Goal: Task Accomplishment & Management: Use online tool/utility

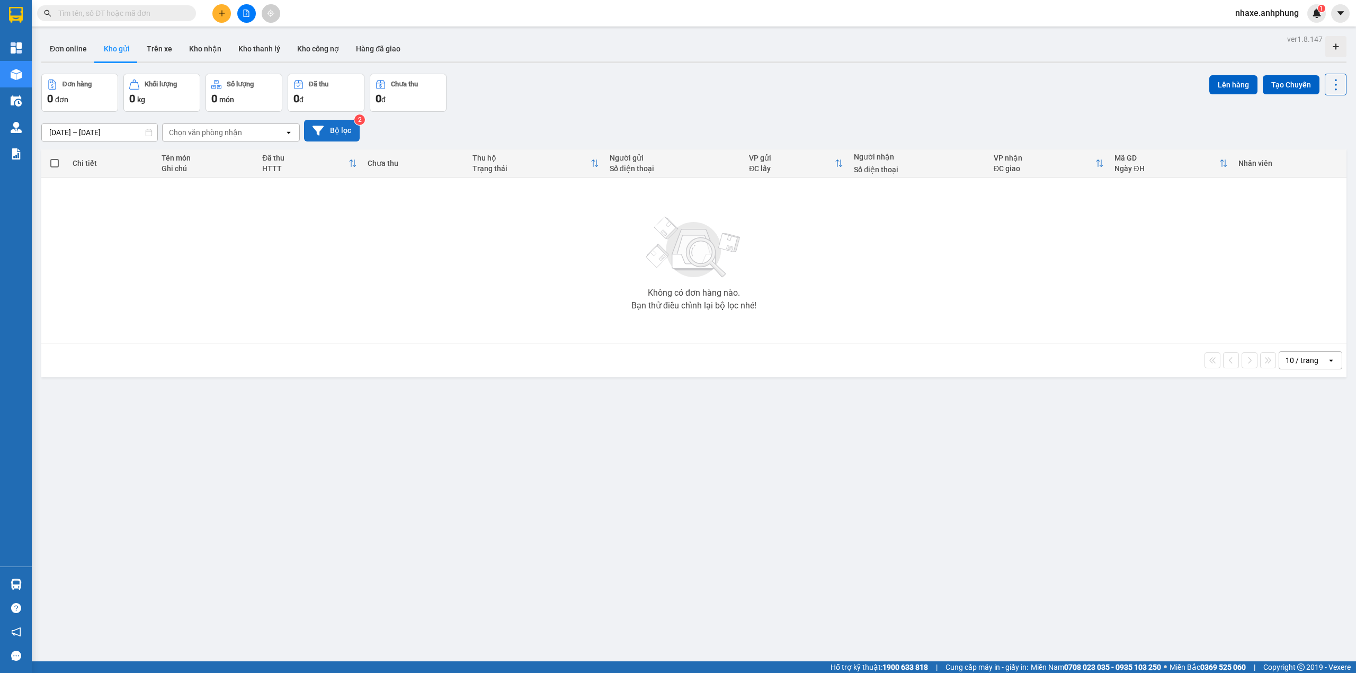
click at [336, 130] on button "Bộ lọc" at bounding box center [332, 131] width 56 height 22
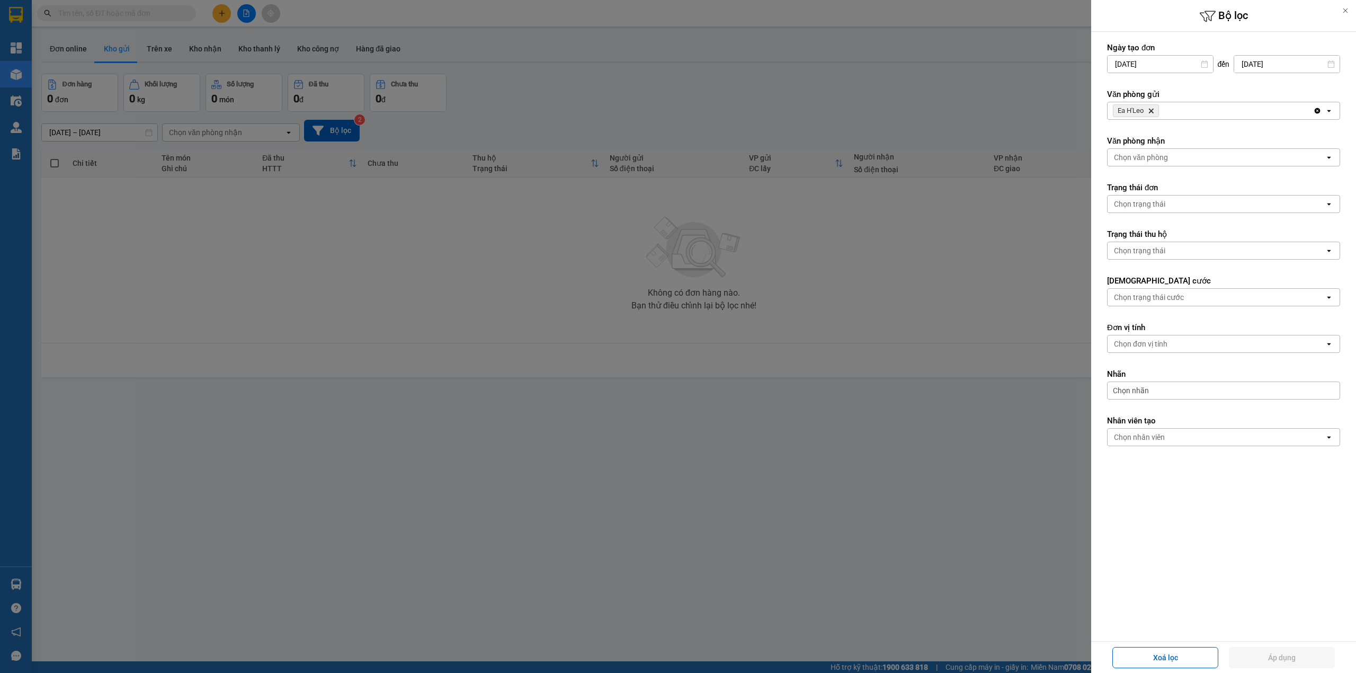
click at [1151, 111] on icon "Delete" at bounding box center [1151, 111] width 6 height 6
click at [1151, 111] on div "Chọn văn phòng" at bounding box center [1141, 110] width 54 height 11
click at [1152, 133] on span "Bến xe Miền Đông" at bounding box center [1147, 134] width 64 height 11
click at [1151, 157] on div "Chọn văn phòng" at bounding box center [1141, 157] width 54 height 11
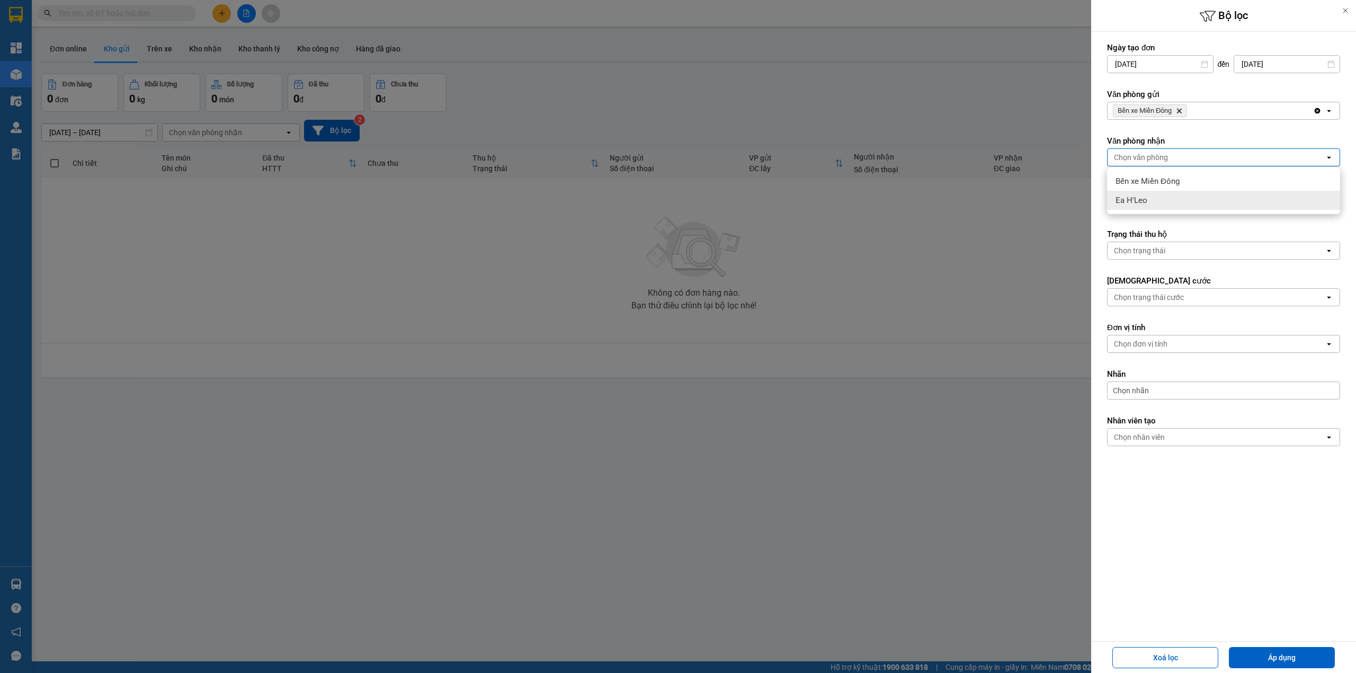
click at [1144, 195] on span "Ea H'Leo" at bounding box center [1131, 200] width 32 height 11
click at [1276, 652] on button "Áp dụng" at bounding box center [1282, 657] width 106 height 21
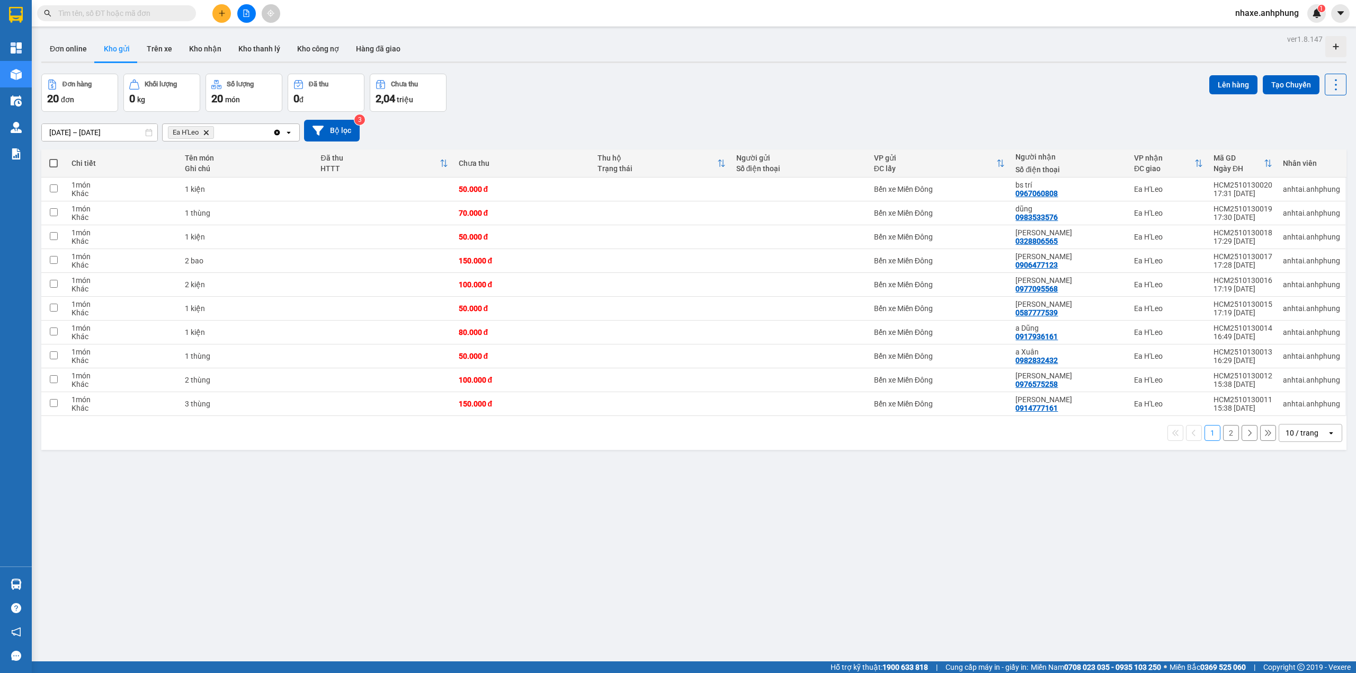
click at [1303, 435] on div "10 / trang" at bounding box center [1301, 432] width 33 height 11
click at [1290, 556] on span "100 / trang" at bounding box center [1295, 553] width 38 height 11
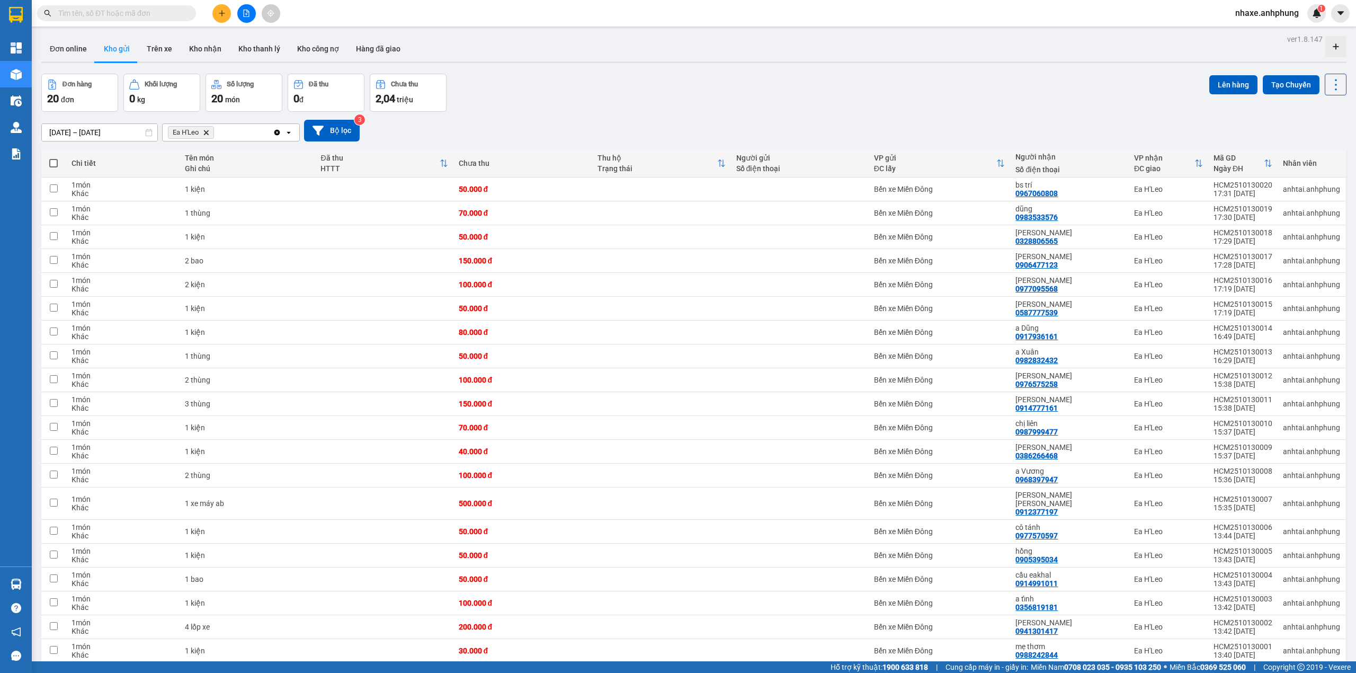
click at [50, 163] on span at bounding box center [53, 163] width 8 height 8
click at [53, 158] on input "checkbox" at bounding box center [53, 158] width 0 height 0
checkbox input "true"
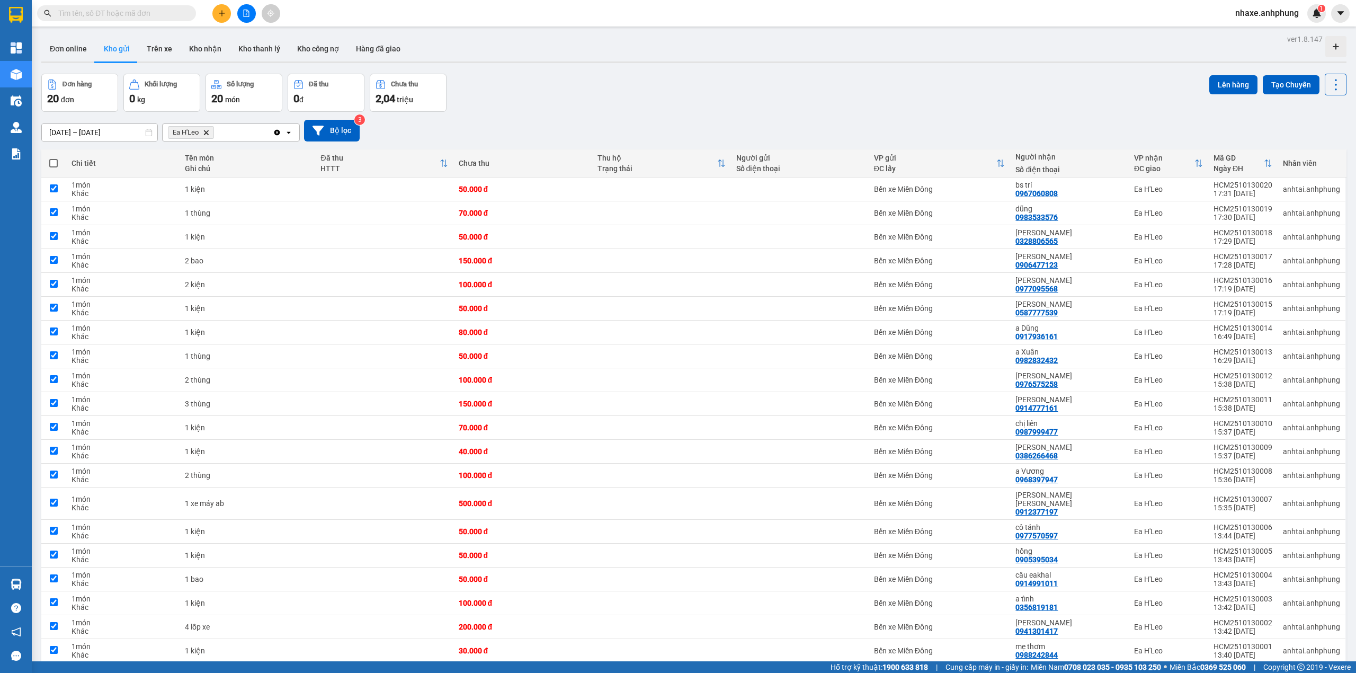
checkbox input "true"
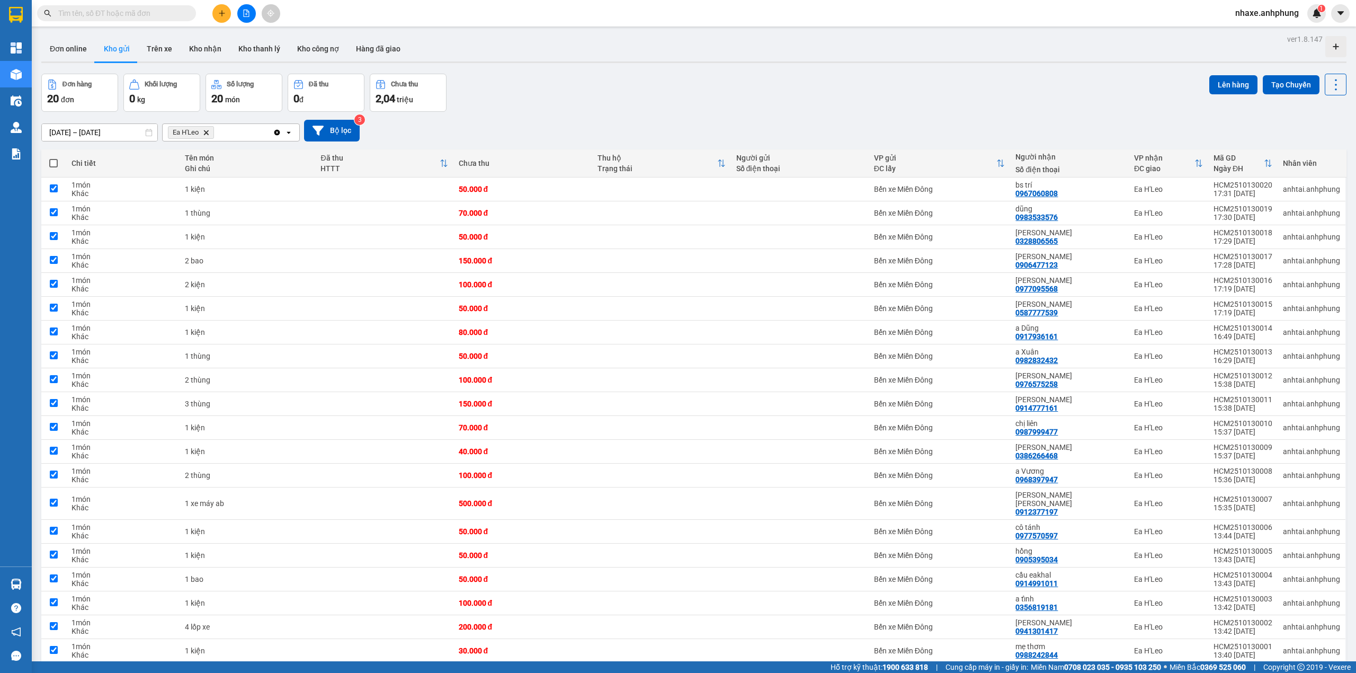
checkbox input "true"
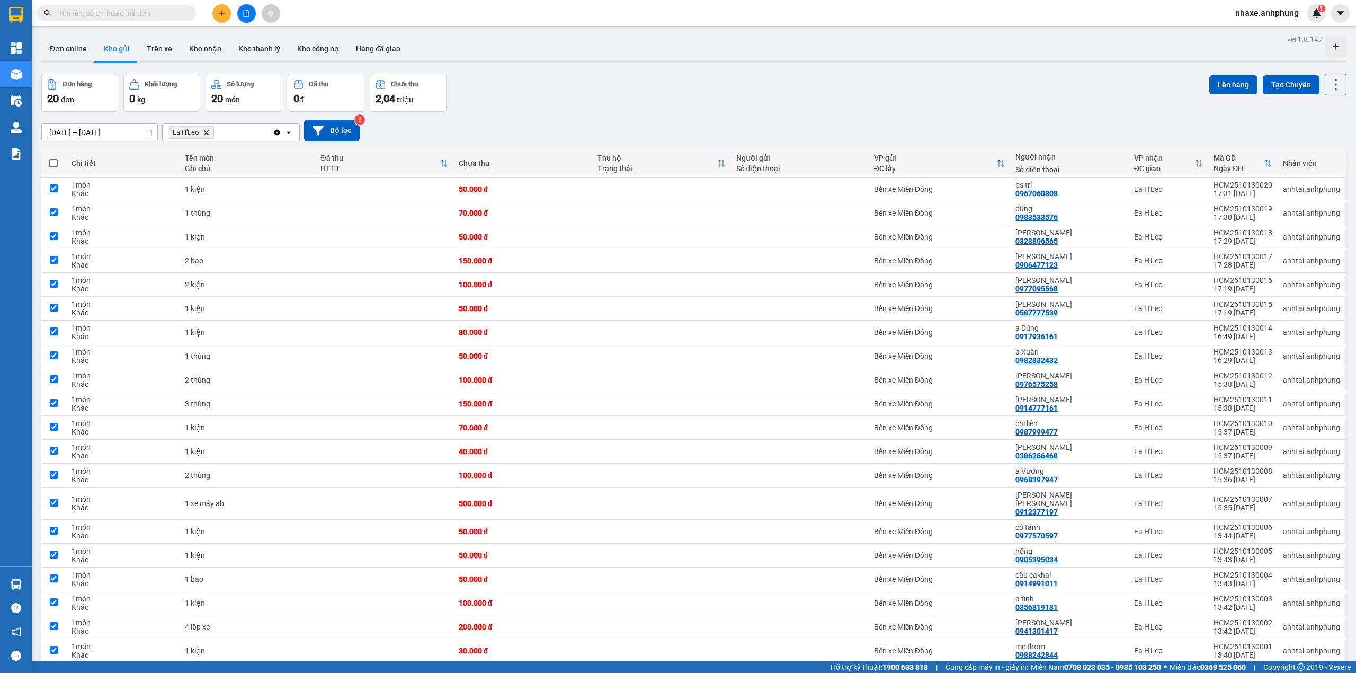
checkbox input "true"
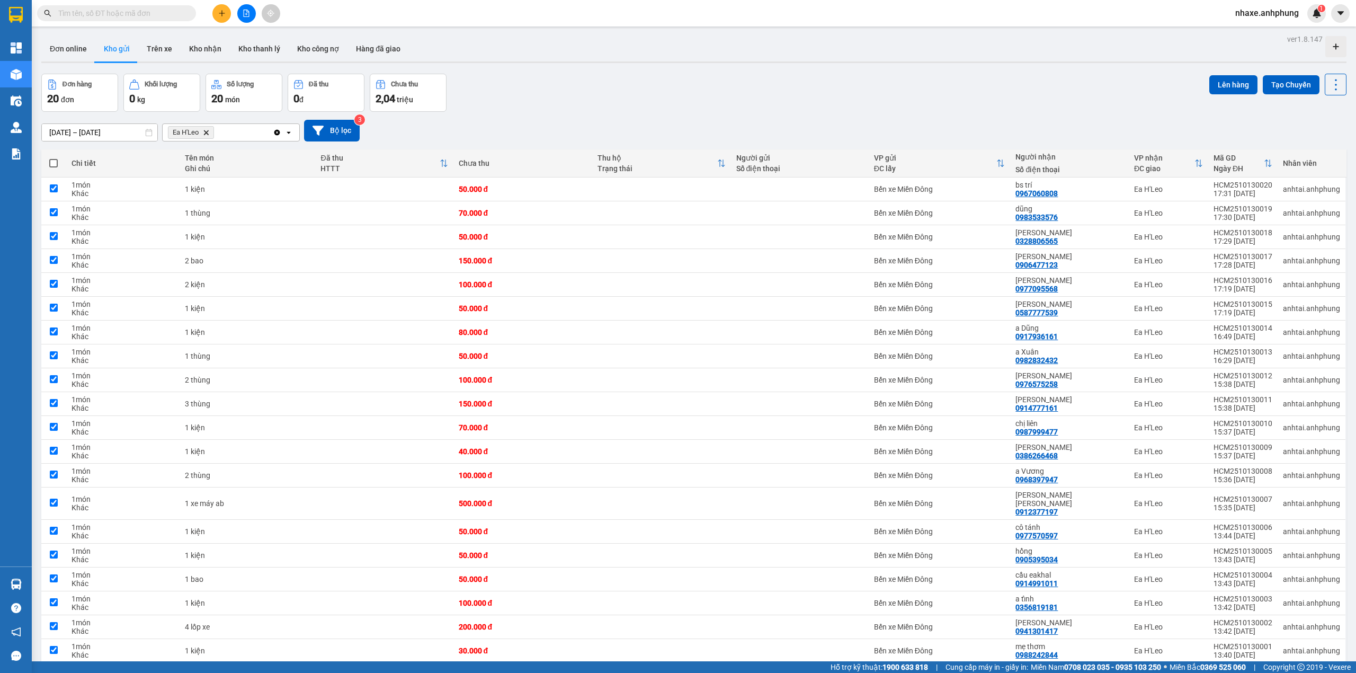
checkbox input "true"
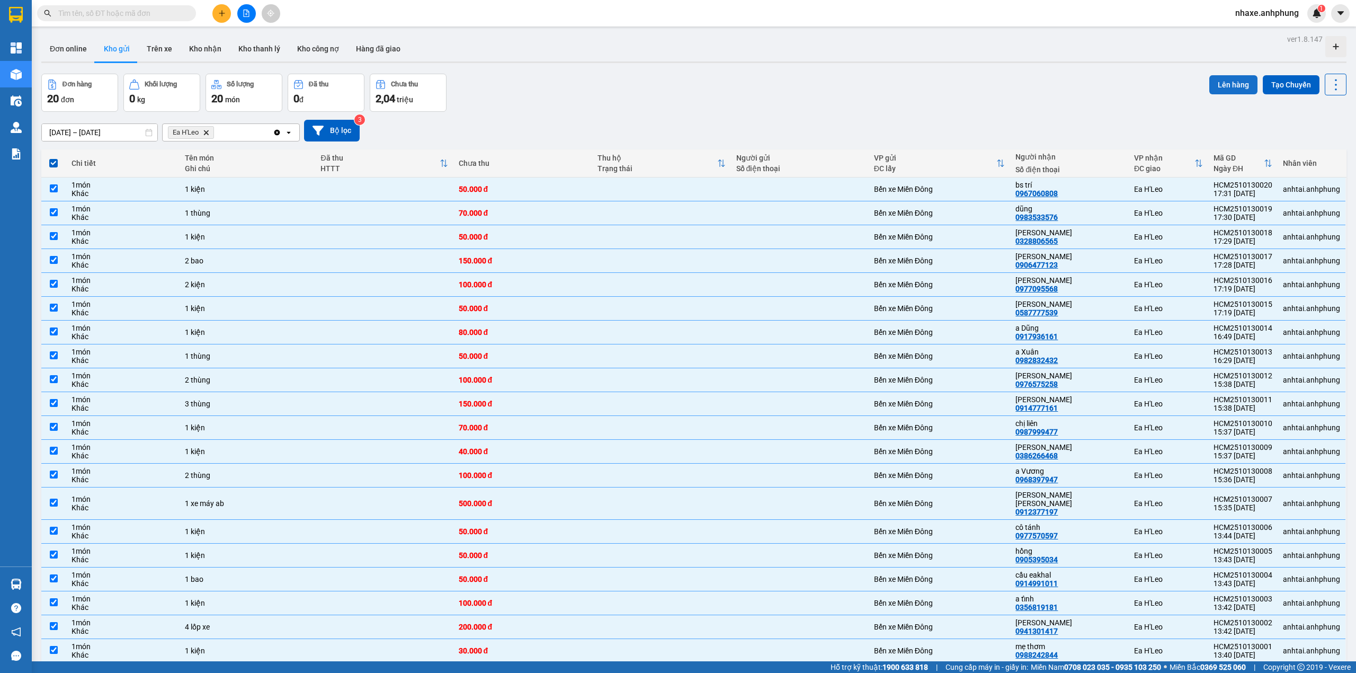
click at [1219, 81] on button "Lên hàng" at bounding box center [1233, 84] width 48 height 19
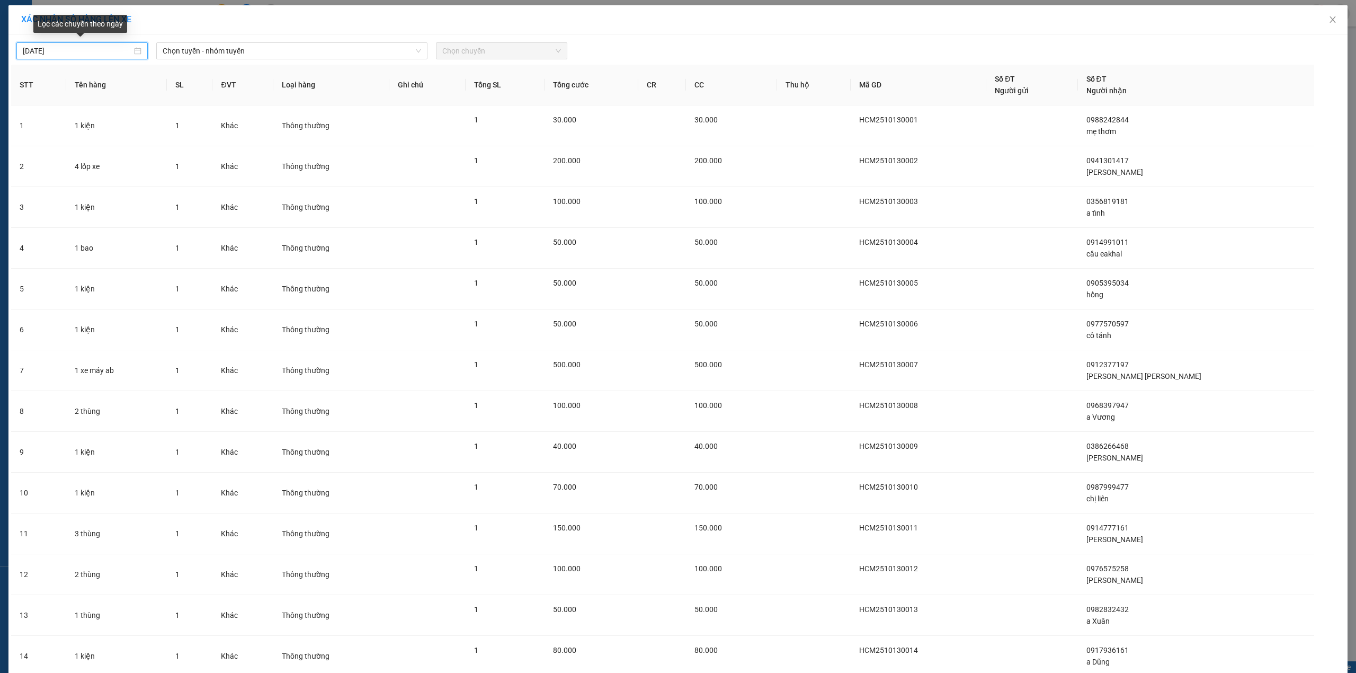
click at [83, 53] on input "[DATE]" at bounding box center [77, 51] width 109 height 12
click at [51, 142] on div "13" at bounding box center [49, 144] width 13 height 13
type input "[DATE]"
click at [318, 52] on span "Chọn tuyến - nhóm tuyến" at bounding box center [292, 51] width 258 height 16
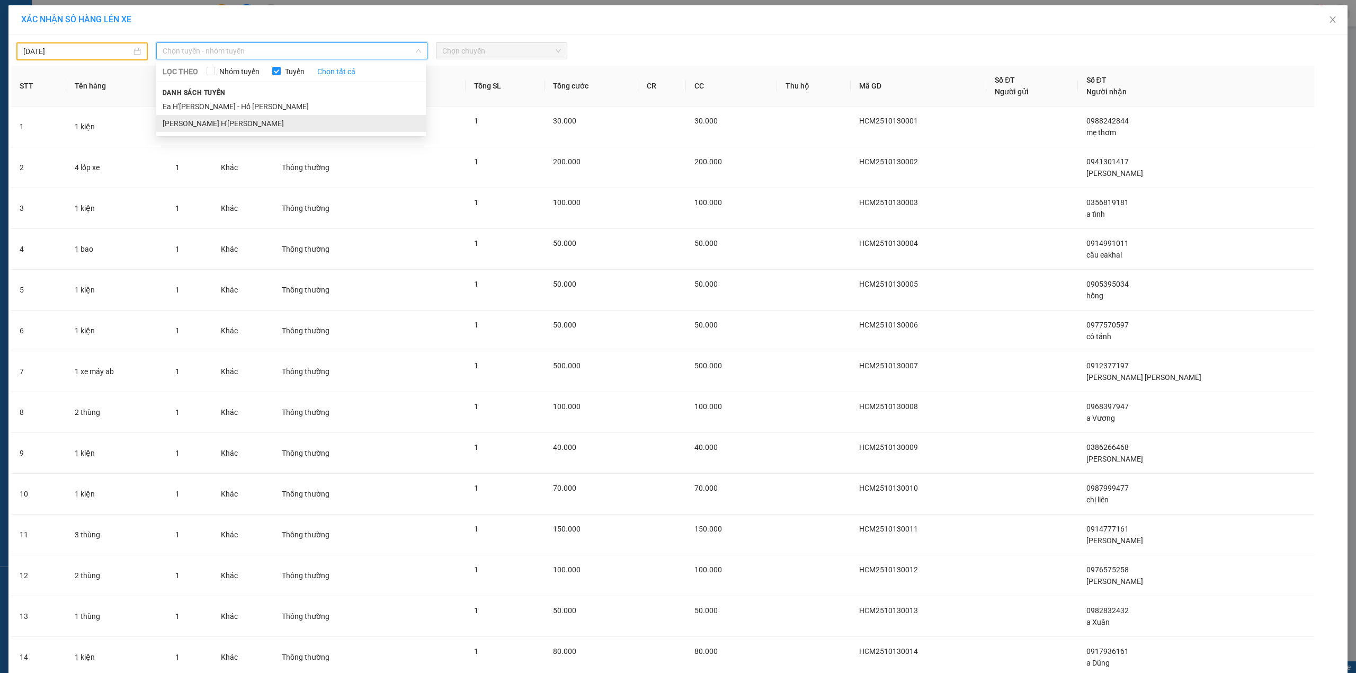
click at [194, 126] on li "[PERSON_NAME] H'[PERSON_NAME]" at bounding box center [291, 123] width 270 height 17
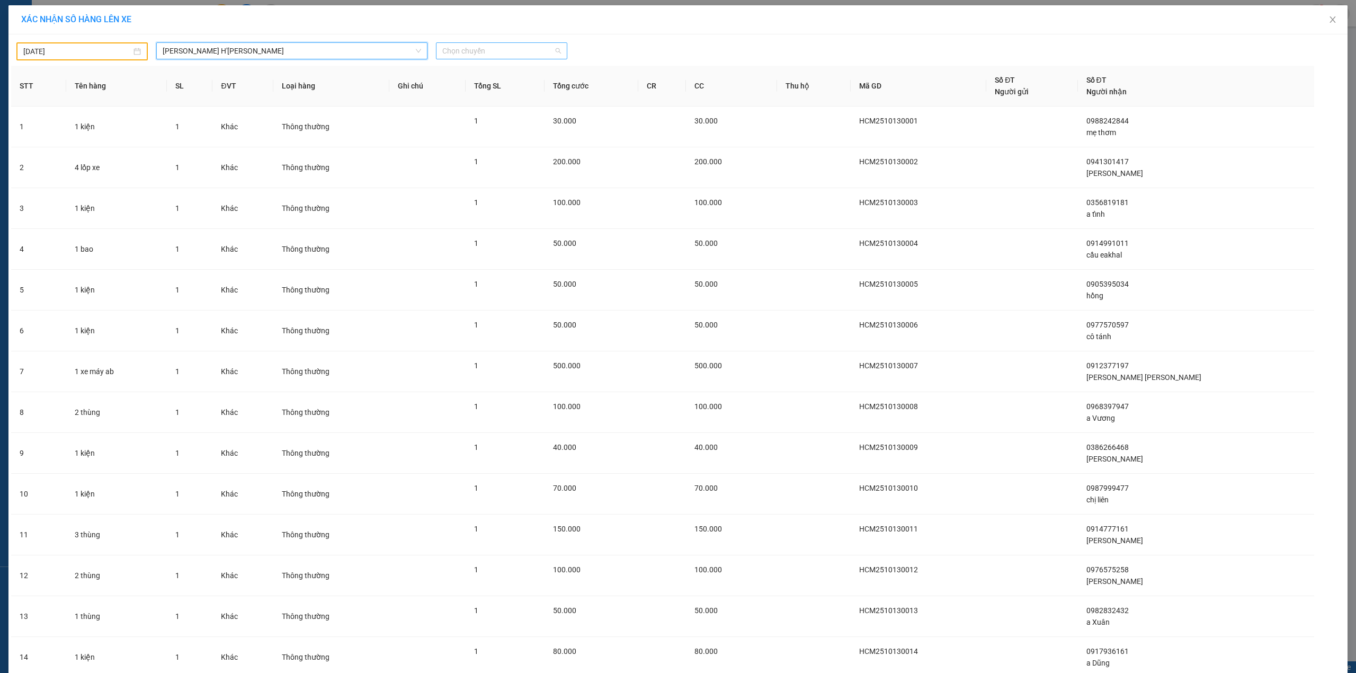
click at [469, 51] on span "Chọn chuyến" at bounding box center [501, 51] width 119 height 16
click at [478, 88] on div "19:30 - 47B-006.67" at bounding box center [493, 89] width 111 height 12
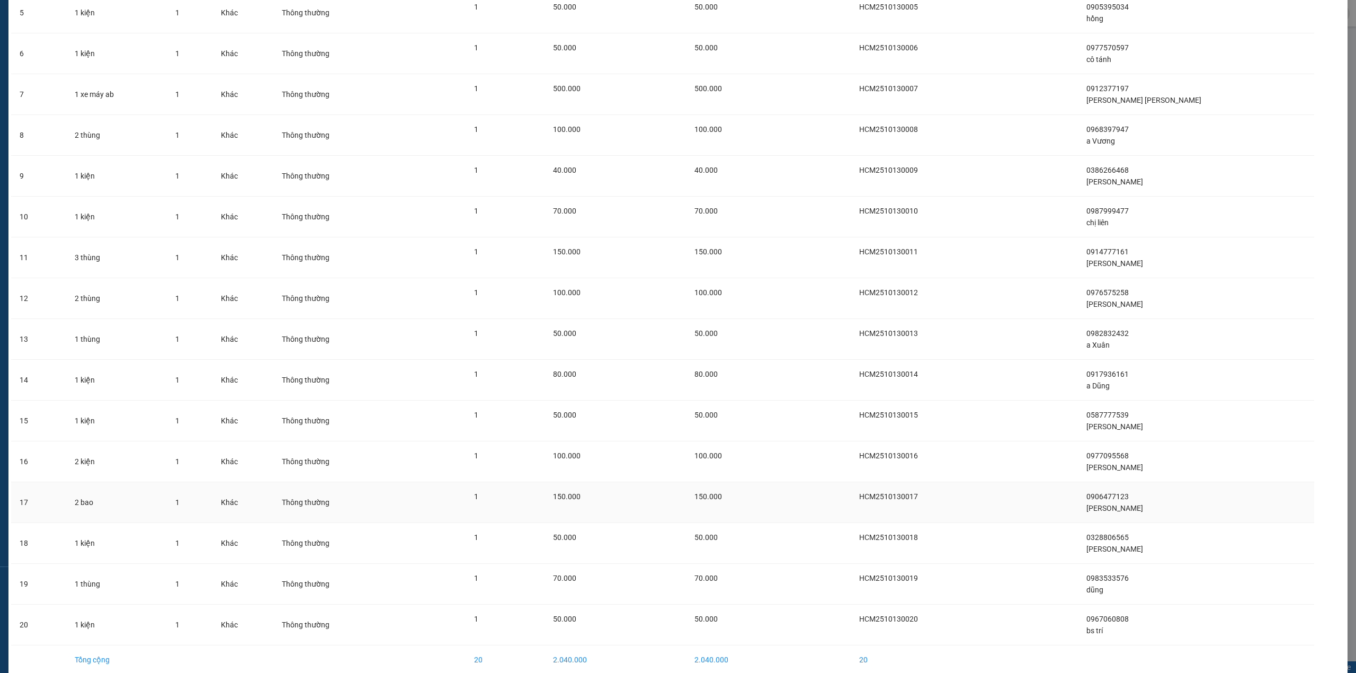
scroll to position [336, 0]
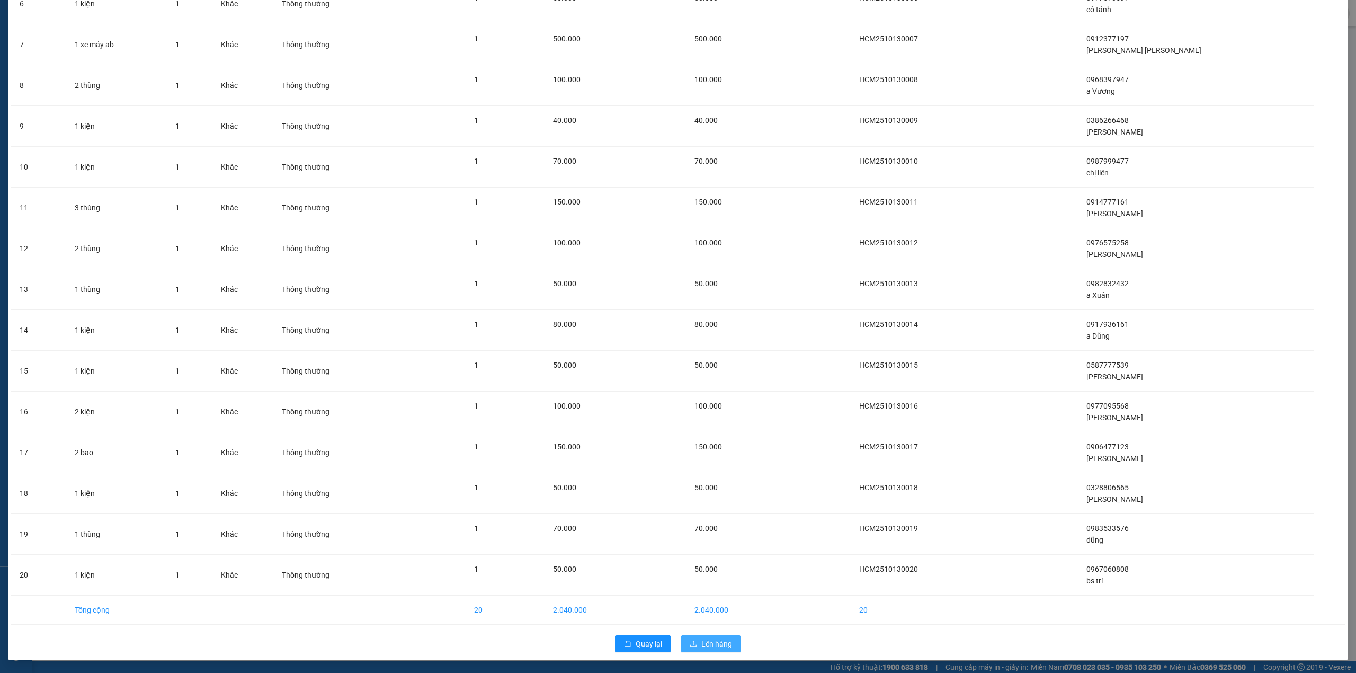
click at [722, 643] on span "Lên hàng" at bounding box center [716, 644] width 31 height 12
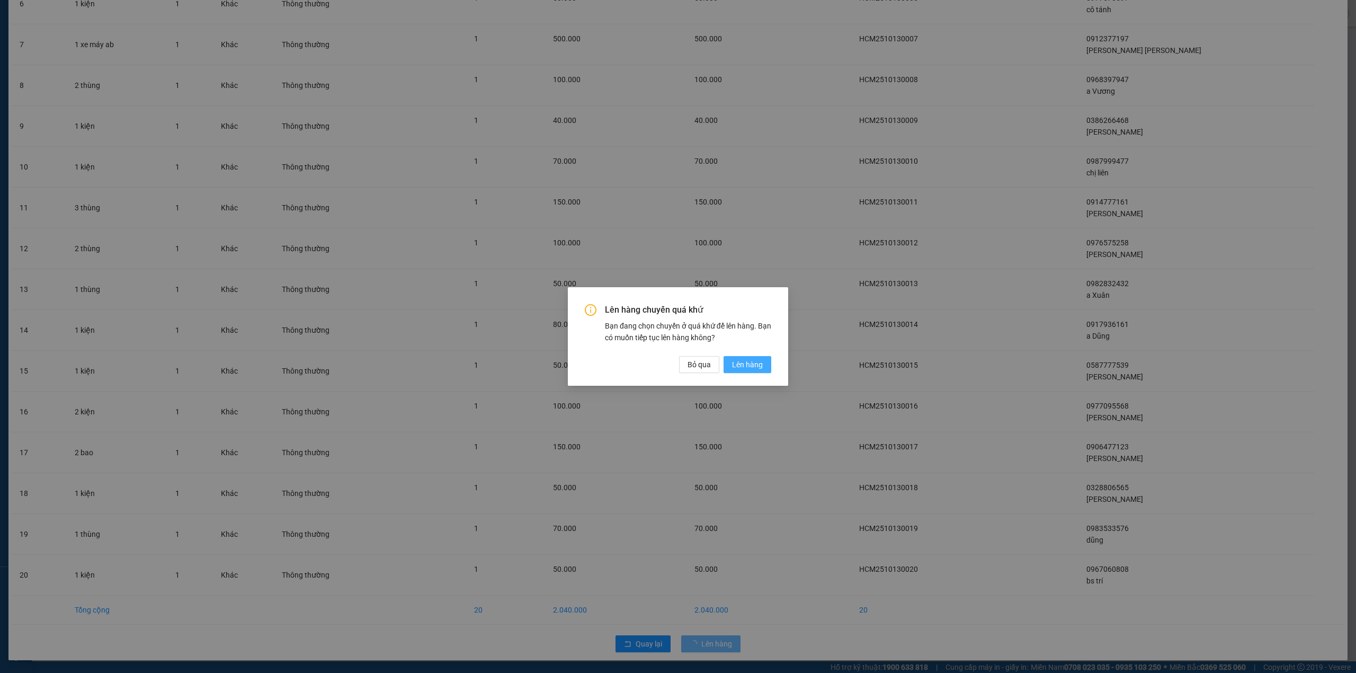
click at [752, 362] on span "Lên hàng" at bounding box center [747, 365] width 31 height 12
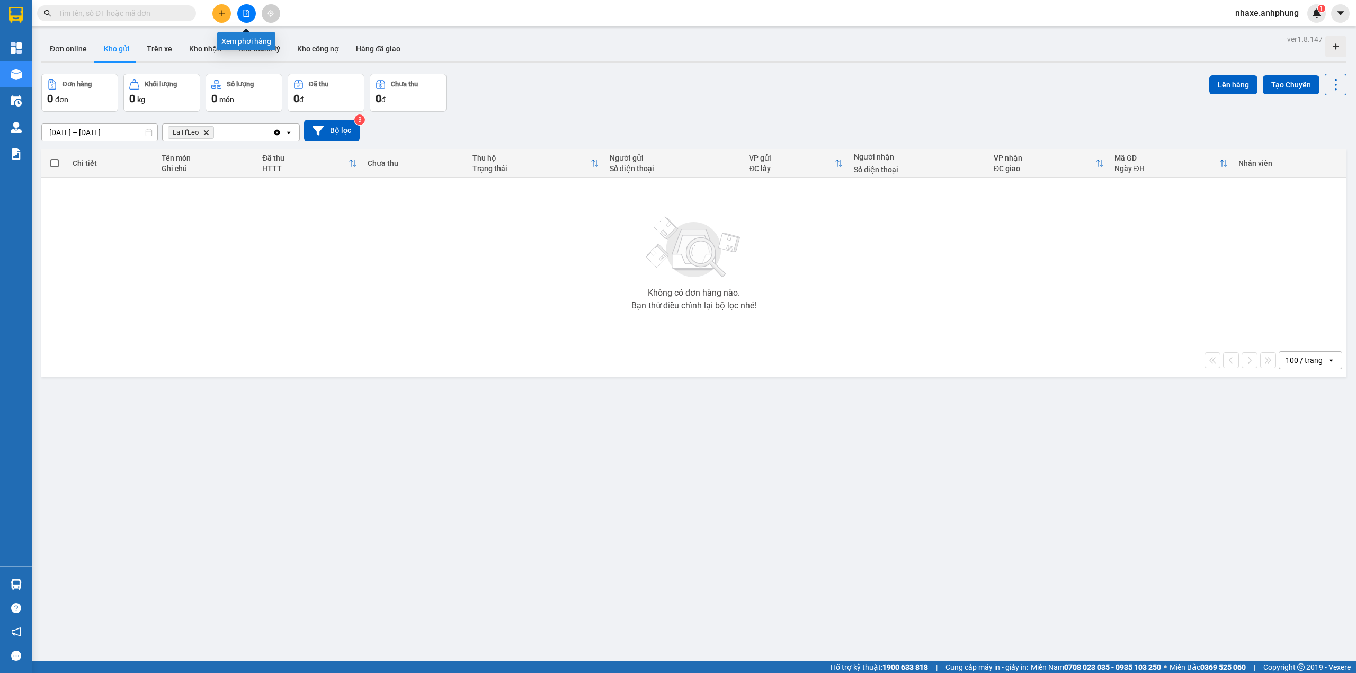
click at [250, 15] on button at bounding box center [246, 13] width 19 height 19
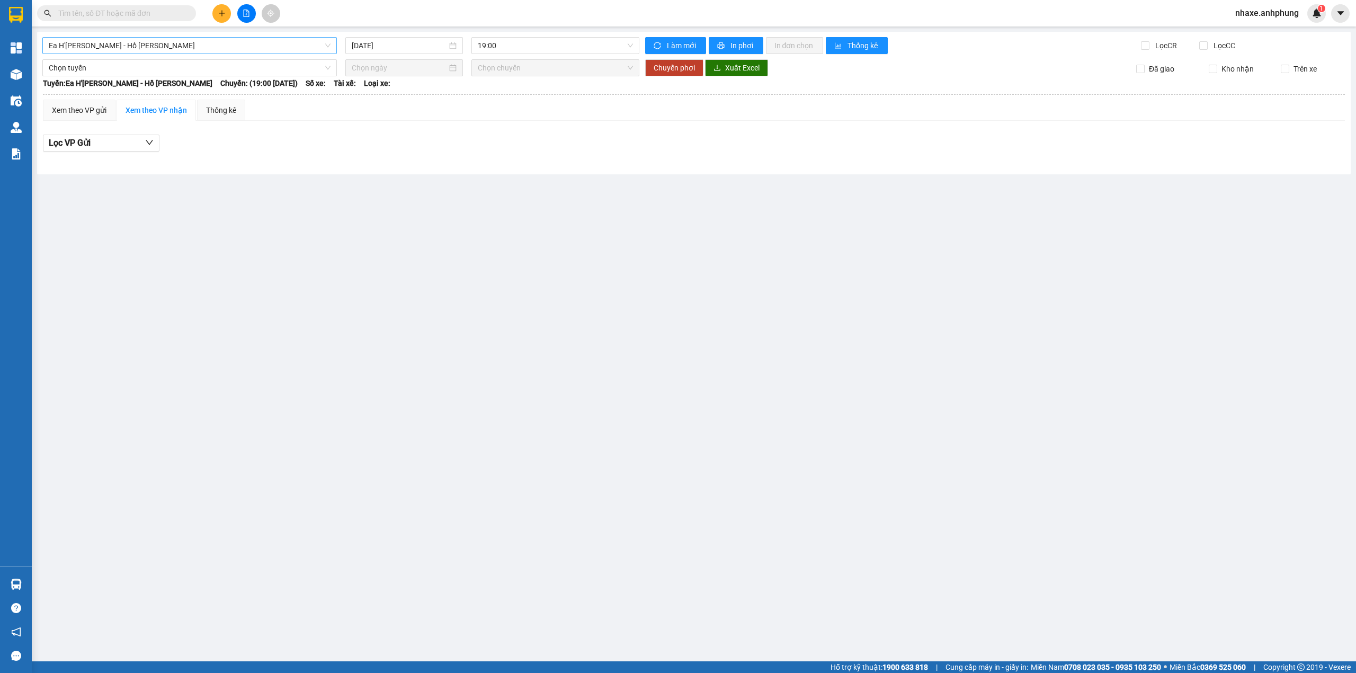
click at [183, 53] on span "Ea H'[PERSON_NAME] - Hồ [PERSON_NAME]" at bounding box center [190, 46] width 282 height 16
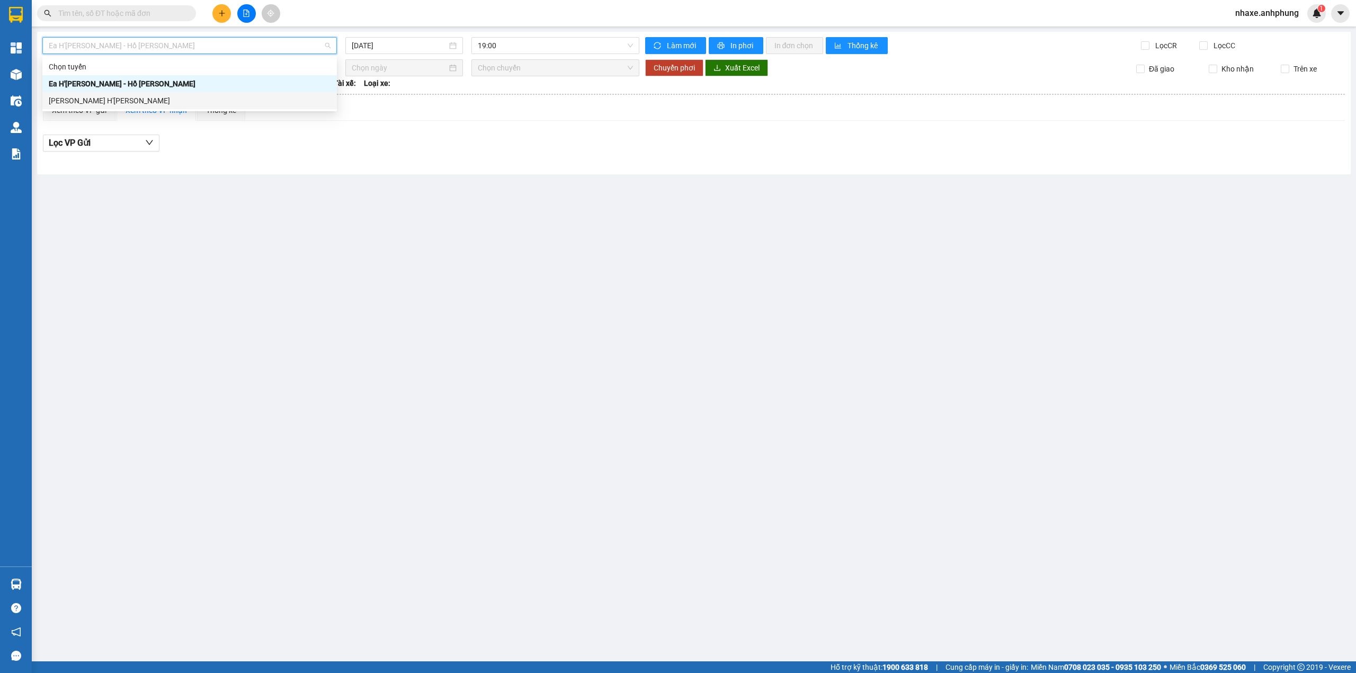
click at [165, 104] on div "[PERSON_NAME] H'[PERSON_NAME]" at bounding box center [190, 101] width 282 height 12
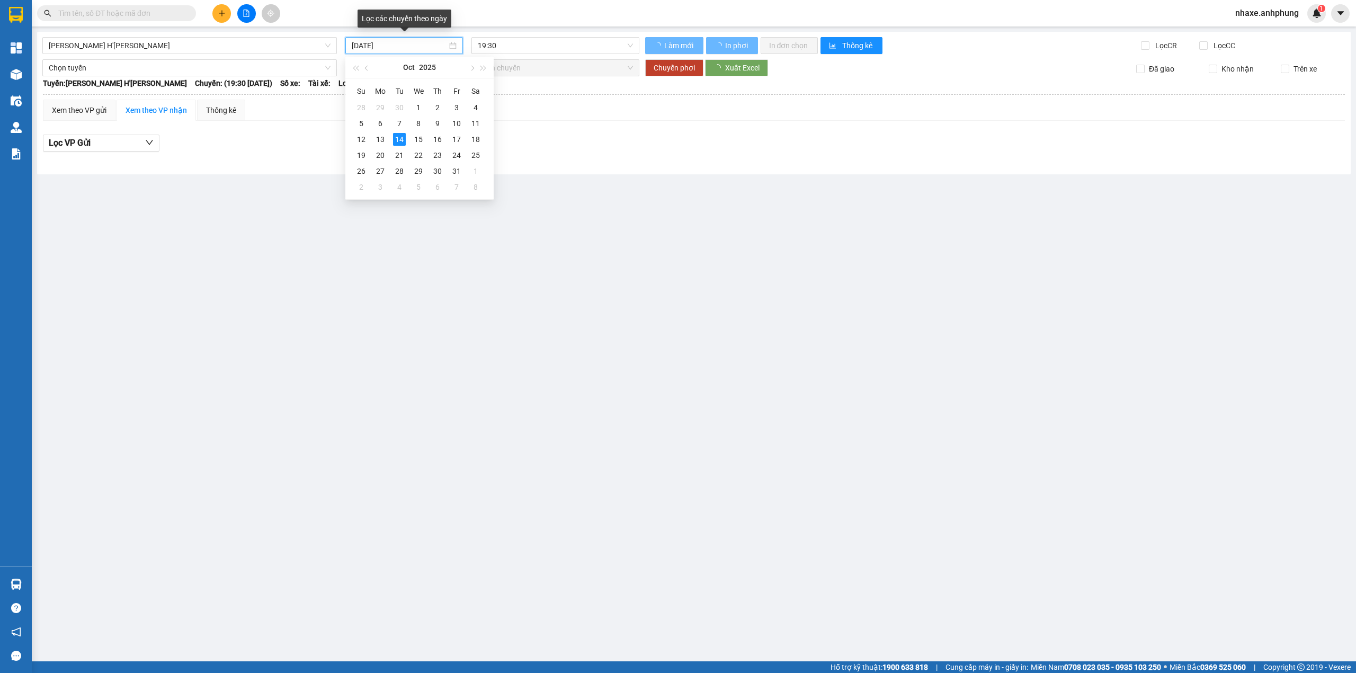
click at [399, 46] on input "[DATE]" at bounding box center [399, 46] width 95 height 12
click at [376, 136] on div "13" at bounding box center [380, 139] width 13 height 13
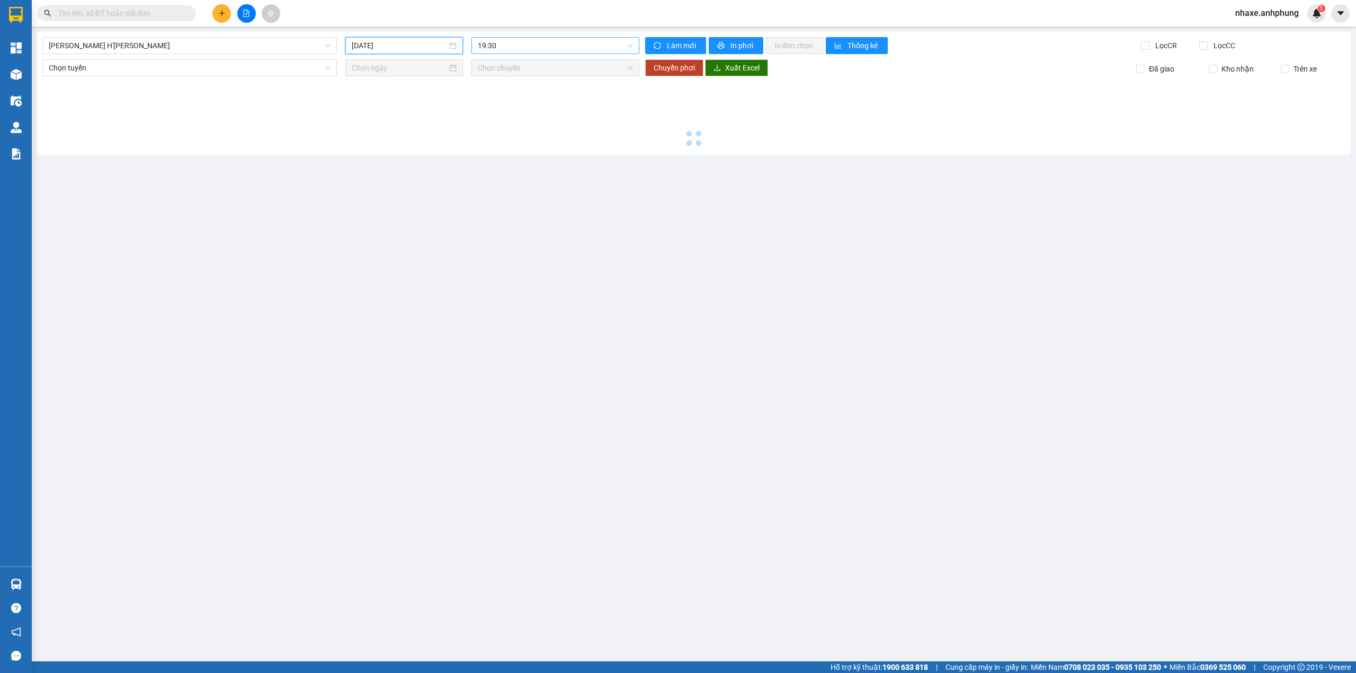
type input "[DATE]"
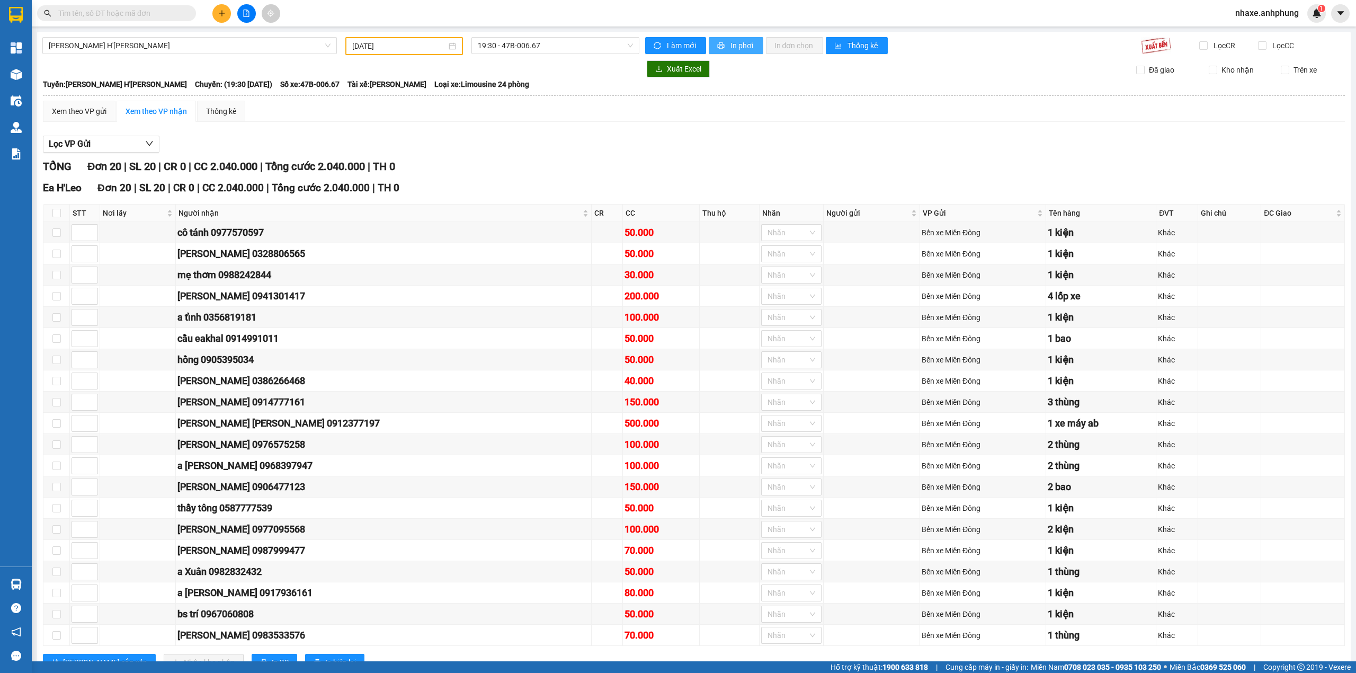
click at [744, 47] on span "In phơi" at bounding box center [742, 46] width 24 height 12
